Goal: Task Accomplishment & Management: Manage account settings

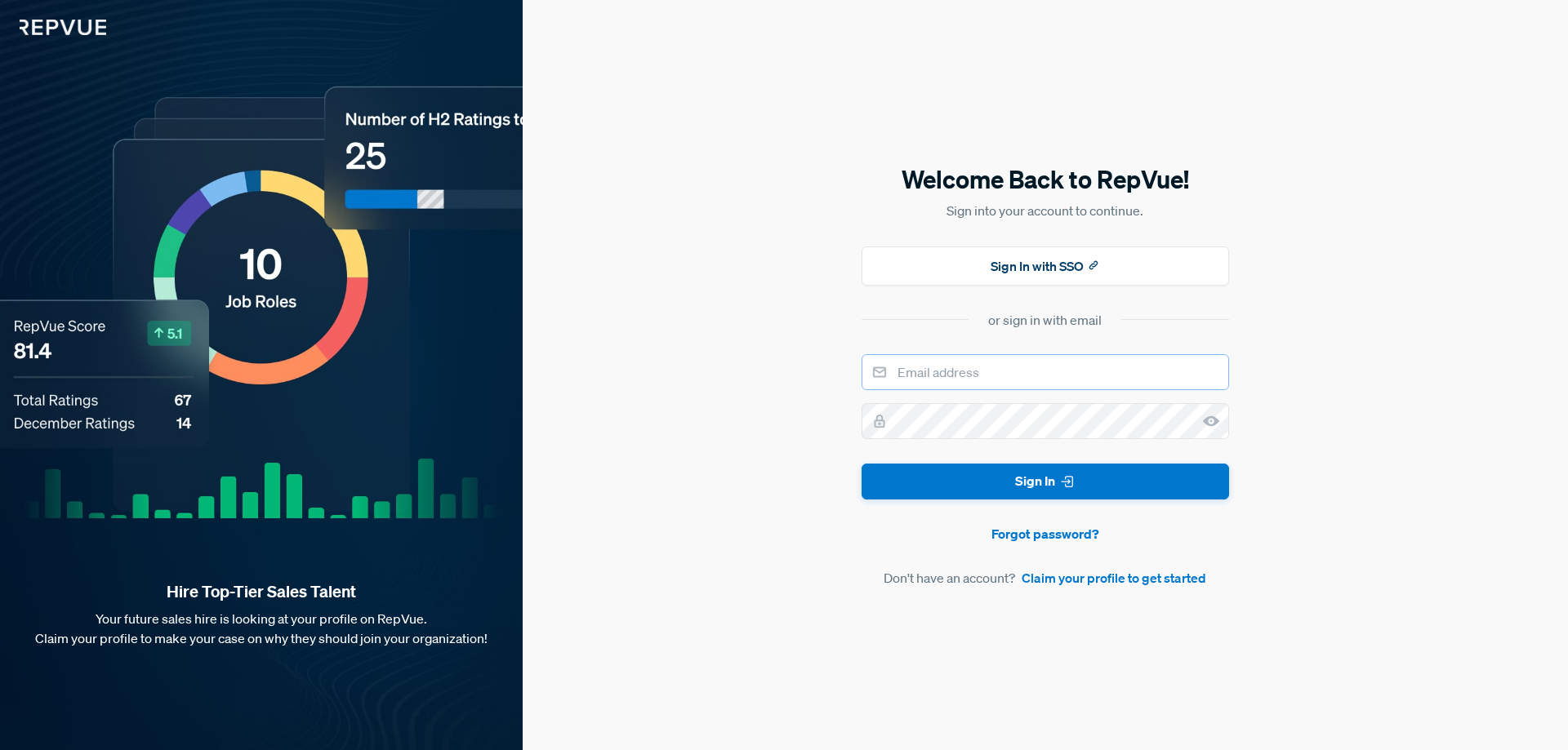
click at [1046, 383] on input "email" at bounding box center [1045, 372] width 367 height 36
paste input "xbytecrawling12@gmail.com"
type input "xbytecrawling12@gmail.com"
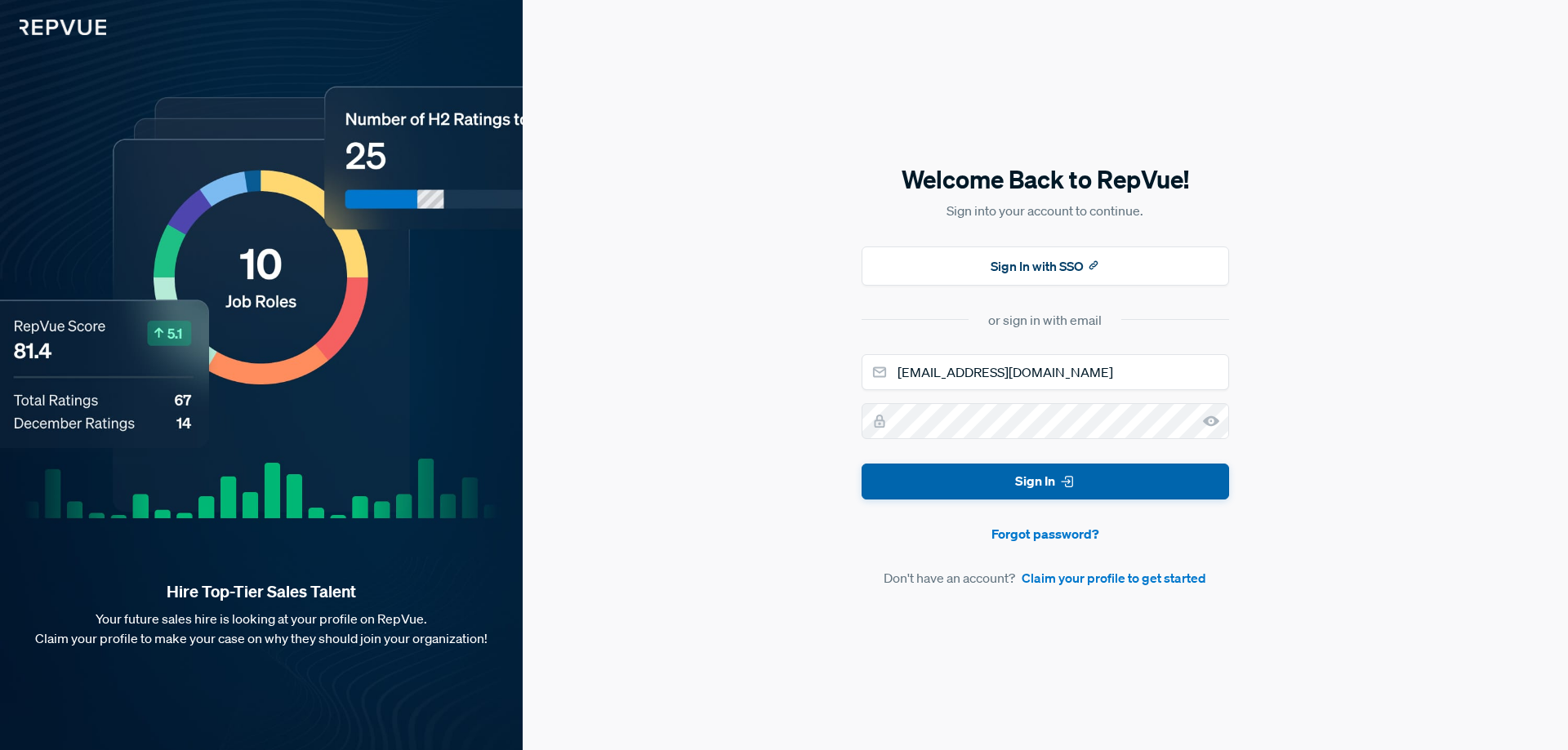
click at [1085, 483] on button "Sign In" at bounding box center [1045, 482] width 367 height 37
